Goal: Navigation & Orientation: Understand site structure

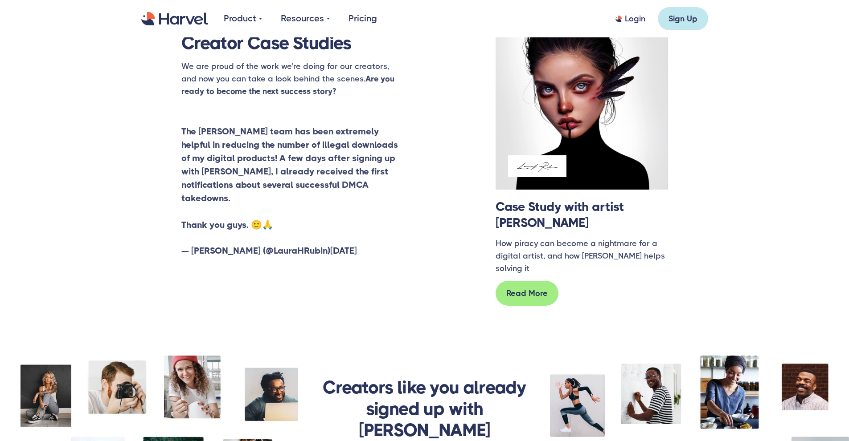
scroll to position [1567, 0]
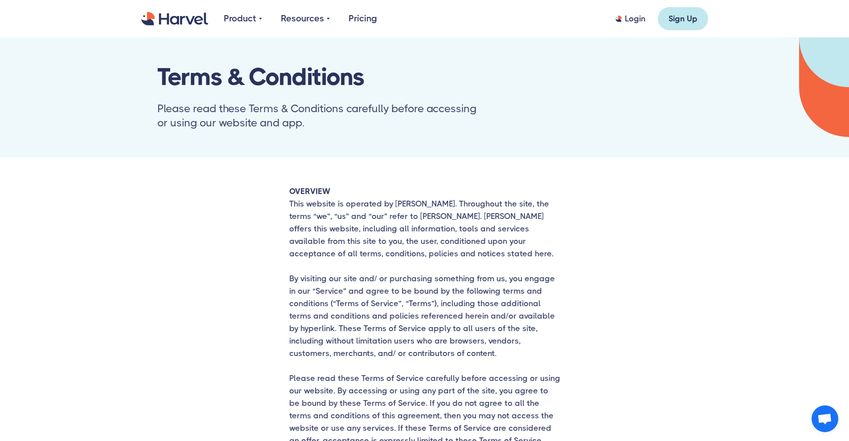
scroll to position [3937, 0]
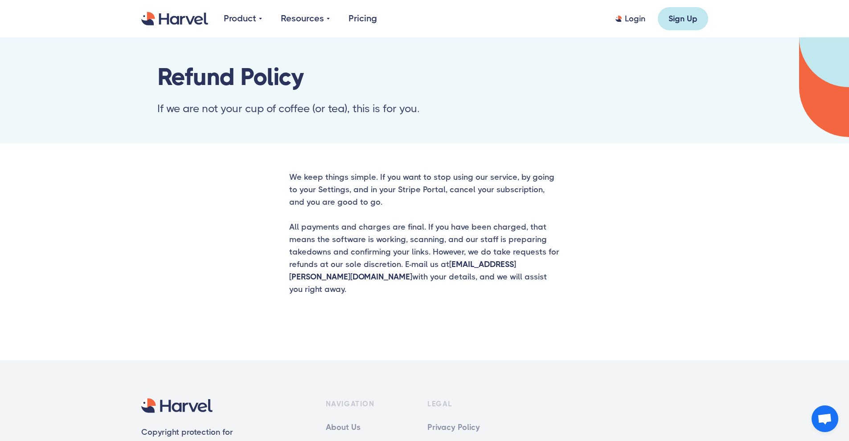
scroll to position [165, 0]
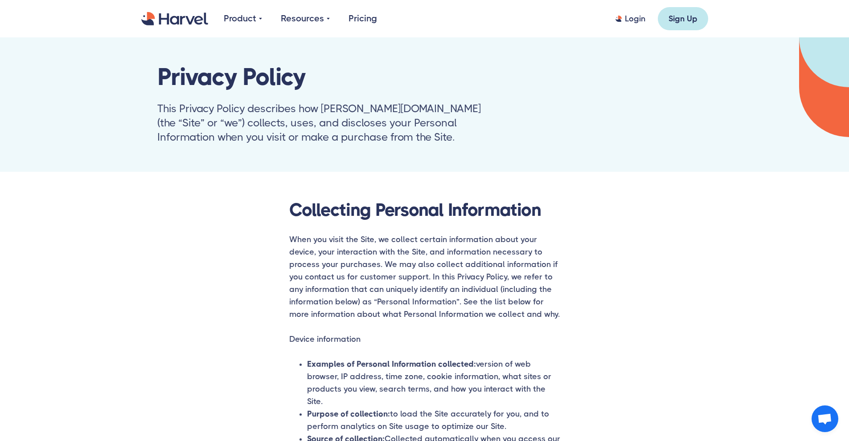
scroll to position [3074, 0]
